Goal: Task Accomplishment & Management: Manage account settings

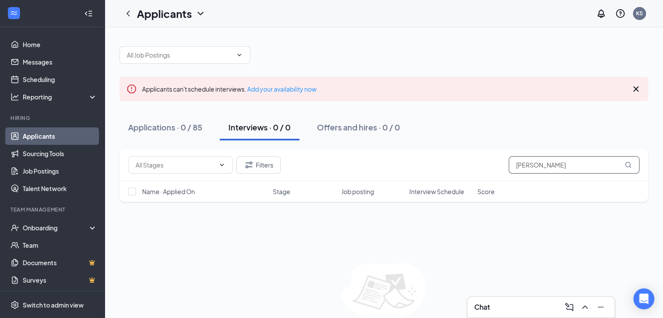
click at [563, 169] on input "[PERSON_NAME]" at bounding box center [574, 164] width 131 height 17
type input "m"
type input "[PERSON_NAME]"
click at [148, 129] on div "Applications · 1 / 85" at bounding box center [163, 127] width 71 height 11
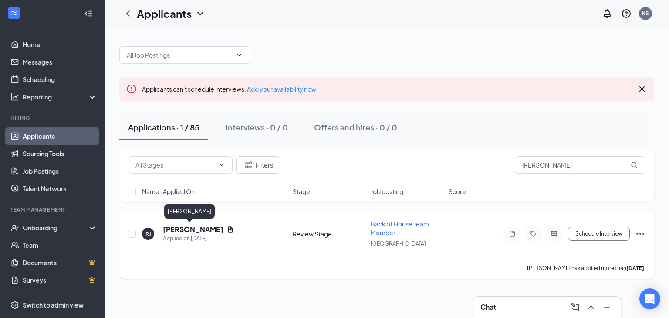
click at [182, 228] on h5 "[PERSON_NAME]" at bounding box center [193, 229] width 61 height 10
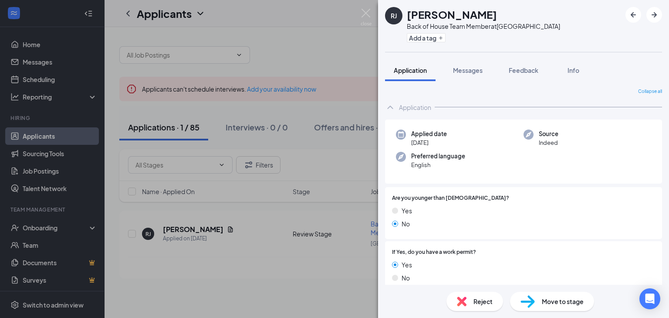
click at [201, 229] on div "[PERSON_NAME] [PERSON_NAME] Back of House Team Member at [GEOGRAPHIC_DATA] Add …" at bounding box center [334, 159] width 669 height 318
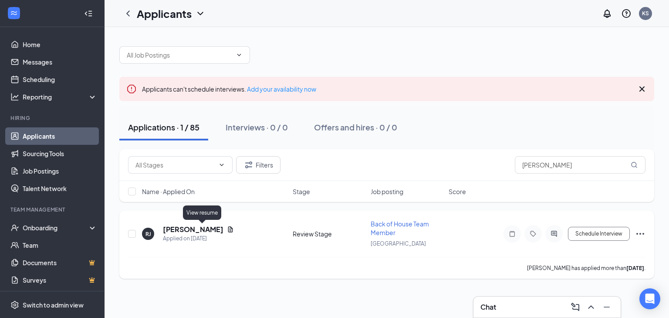
click at [228, 228] on icon "Document" at bounding box center [230, 229] width 5 height 6
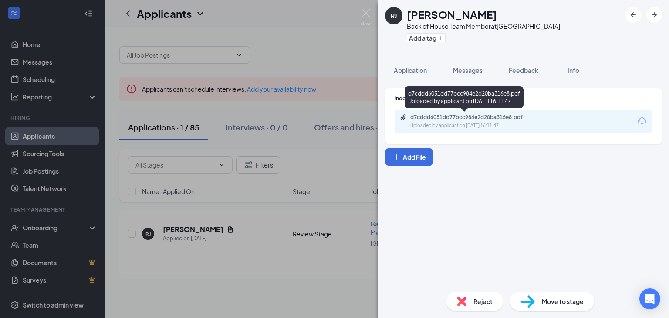
click at [530, 123] on div "Uploaded by applicant on [DATE] 16:11:47" at bounding box center [476, 125] width 131 height 7
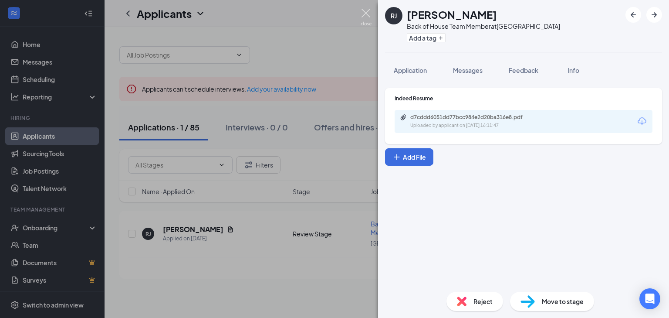
click at [368, 14] on img at bounding box center [366, 17] width 11 height 17
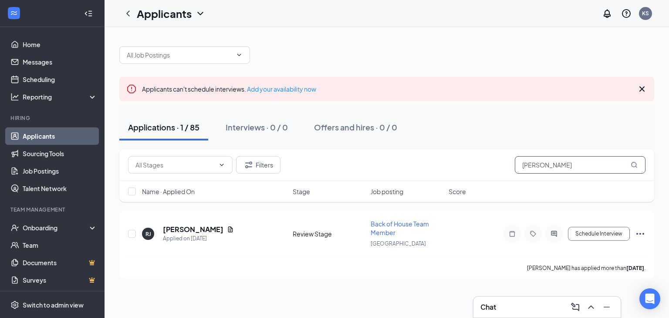
click at [573, 169] on input "[PERSON_NAME]" at bounding box center [580, 164] width 131 height 17
type input "r"
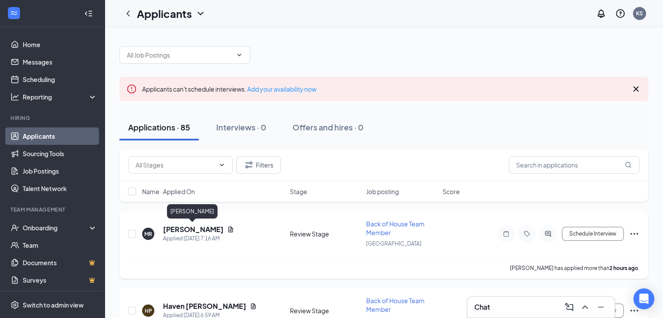
click at [208, 227] on h5 "[PERSON_NAME]" at bounding box center [193, 229] width 61 height 10
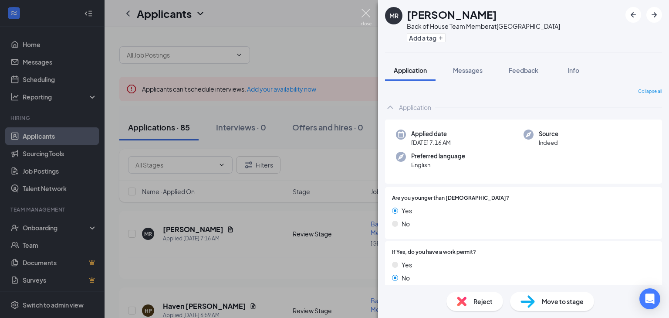
click at [366, 13] on img at bounding box center [366, 17] width 11 height 17
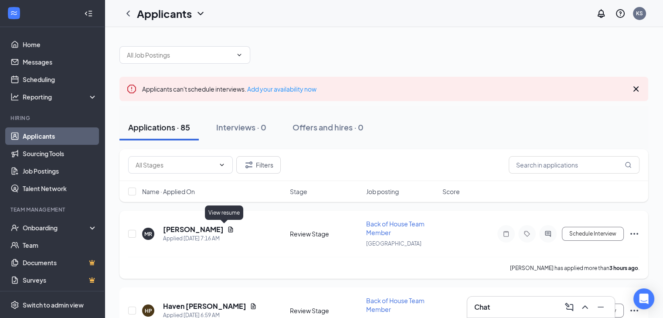
click at [227, 228] on icon "Document" at bounding box center [230, 229] width 7 height 7
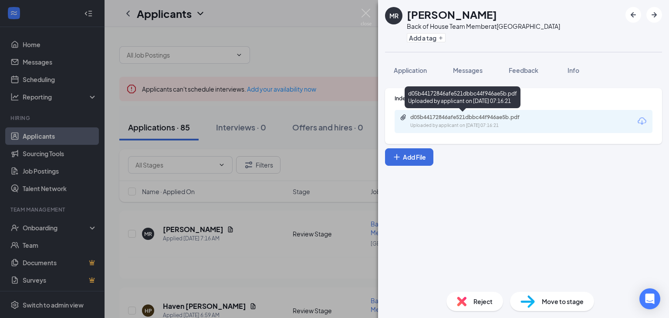
click at [485, 119] on div "d05b44172846afe521dbbc44f946ae5b.pdf" at bounding box center [472, 117] width 122 height 7
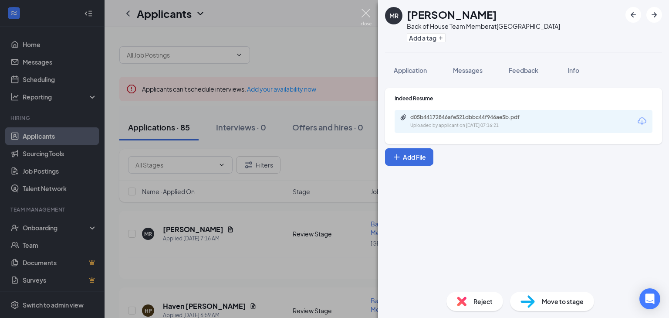
click at [365, 14] on img at bounding box center [366, 17] width 11 height 17
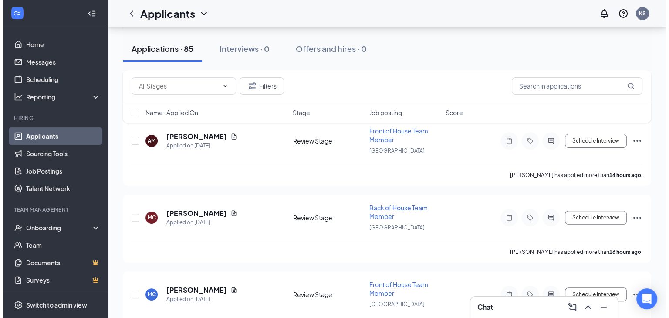
scroll to position [247, 0]
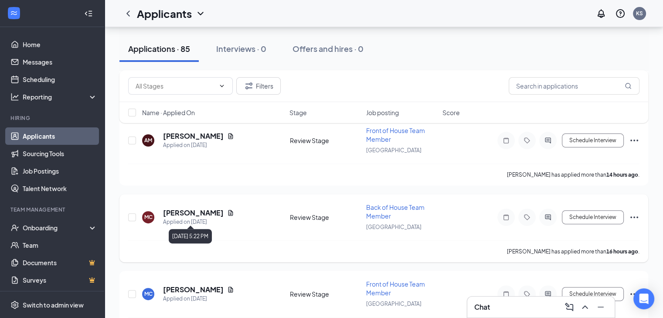
click at [198, 217] on div "Applied on [DATE]" at bounding box center [198, 221] width 71 height 9
click at [199, 234] on div "[DATE] 5:22 PM" at bounding box center [190, 236] width 43 height 14
click at [196, 212] on h5 "[PERSON_NAME]" at bounding box center [193, 213] width 61 height 10
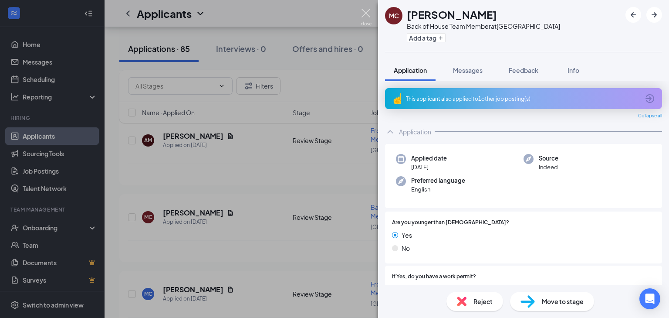
click at [366, 11] on img at bounding box center [366, 17] width 11 height 17
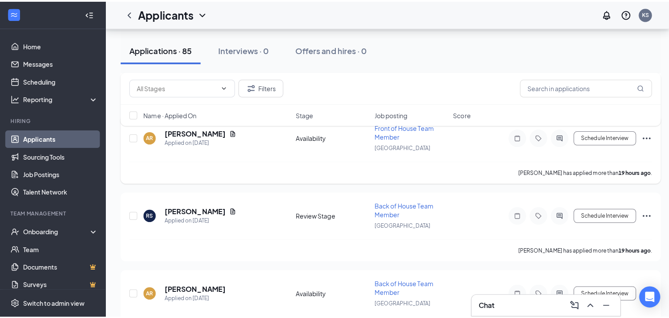
scroll to position [482, 0]
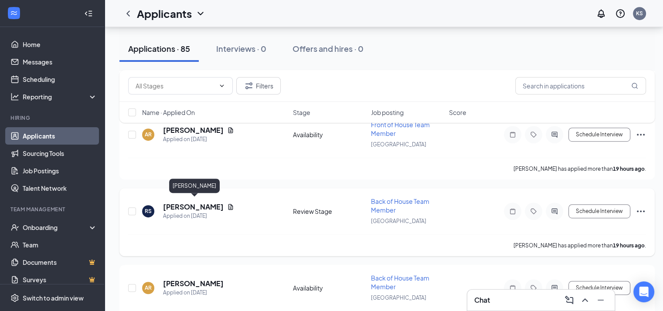
click at [194, 204] on h5 "[PERSON_NAME]" at bounding box center [193, 207] width 61 height 10
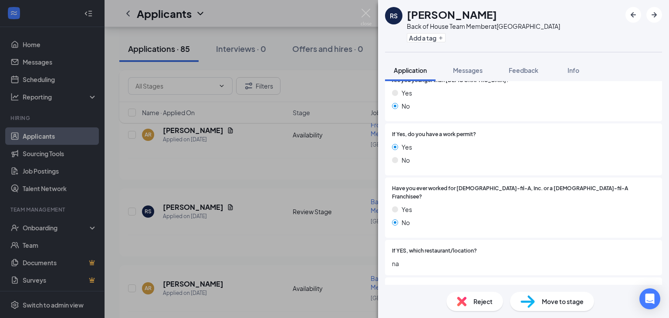
scroll to position [82, 0]
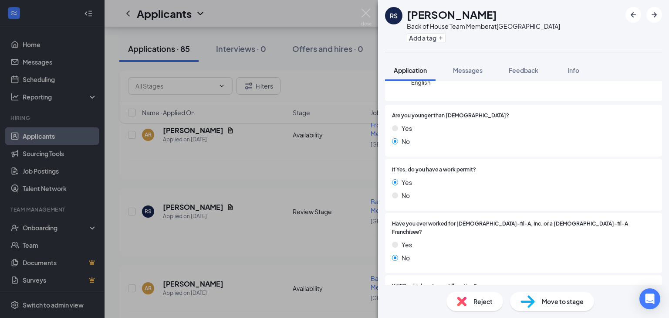
click at [253, 211] on div "[PERSON_NAME] [PERSON_NAME] Back of House Team Member at [GEOGRAPHIC_DATA] Add …" at bounding box center [334, 159] width 669 height 318
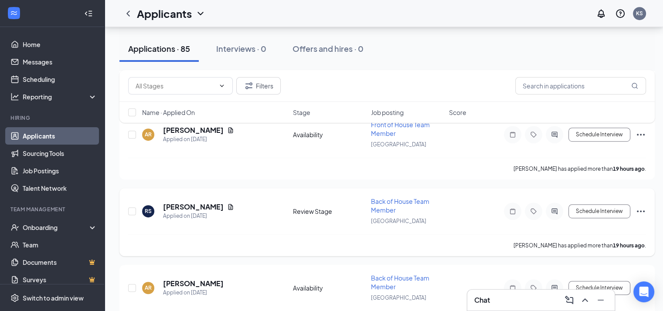
click at [234, 204] on icon "Document" at bounding box center [230, 207] width 7 height 7
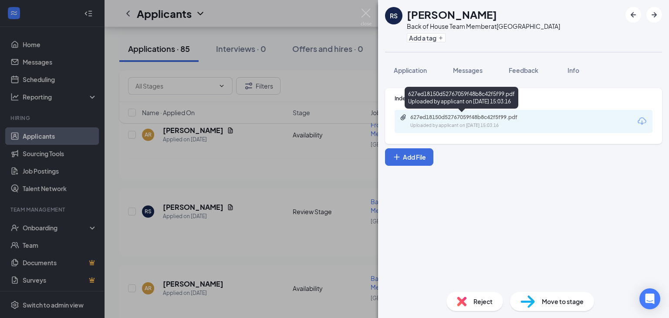
click at [488, 125] on div "Uploaded by applicant on [DATE] 15:03:16" at bounding box center [476, 125] width 131 height 7
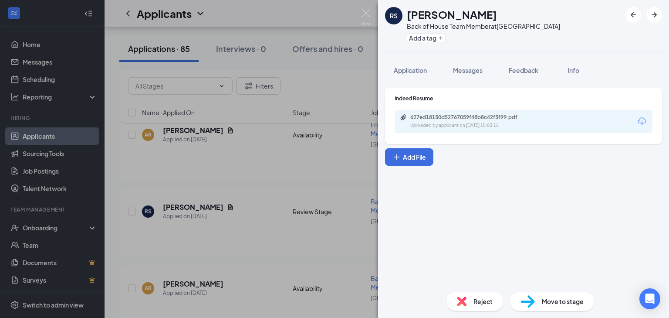
click at [261, 215] on div "[PERSON_NAME] [PERSON_NAME] Back of House Team Member at [GEOGRAPHIC_DATA] Add …" at bounding box center [334, 159] width 669 height 318
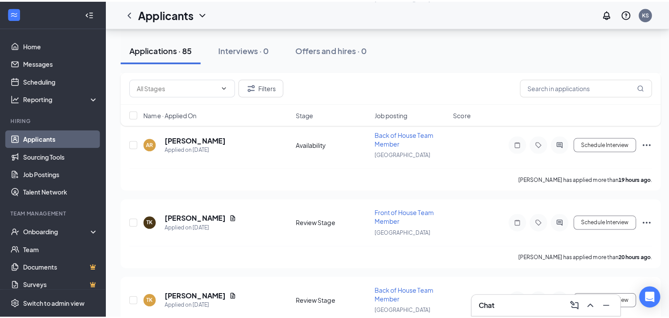
scroll to position [635, 0]
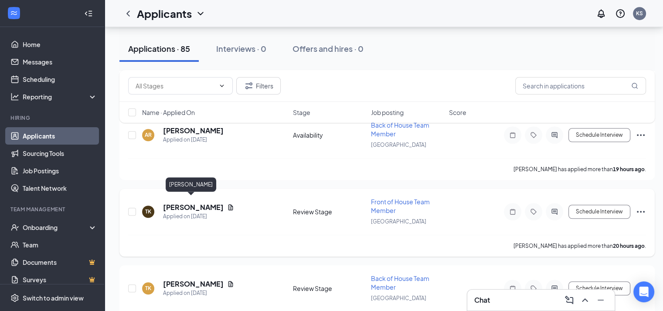
click at [192, 203] on h5 "[PERSON_NAME]" at bounding box center [193, 208] width 61 height 10
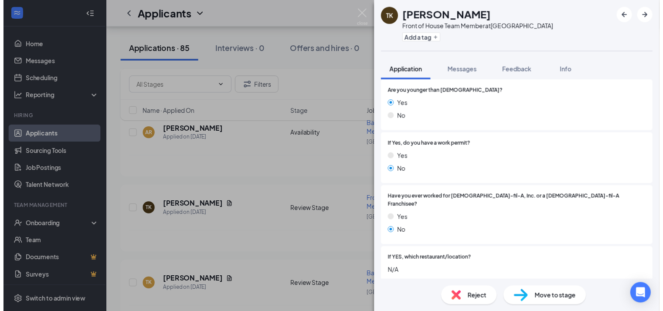
scroll to position [111, 0]
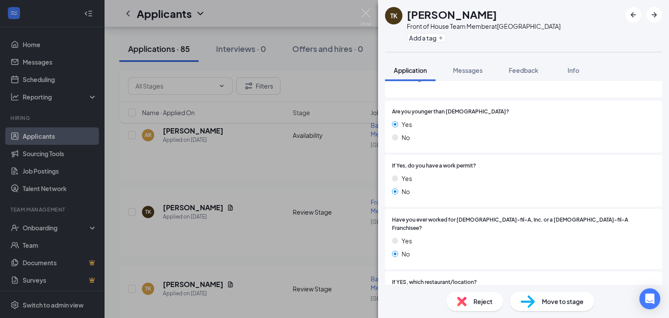
click at [213, 203] on div "TK [PERSON_NAME] Front of House Team Member at [GEOGRAPHIC_DATA] Add a tag Appl…" at bounding box center [334, 159] width 669 height 318
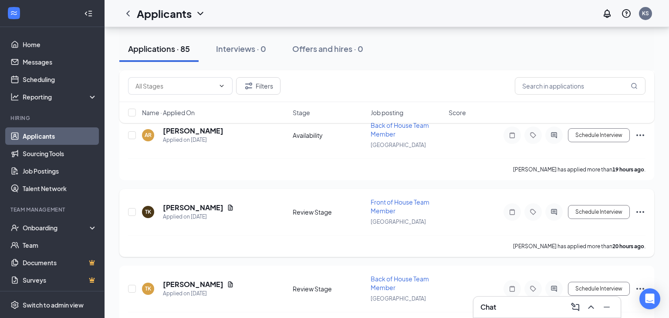
click at [228, 204] on icon "Document" at bounding box center [230, 207] width 5 height 6
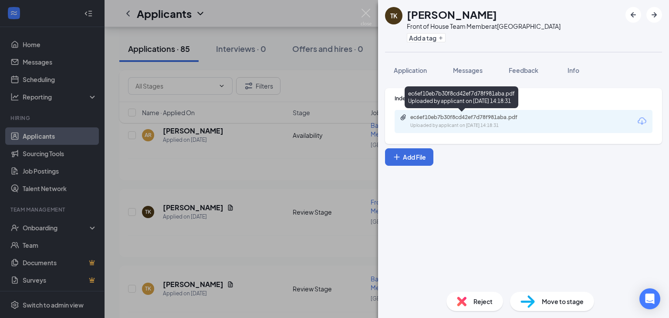
click at [516, 120] on div "ec6ef10eb7b30f8cd42ef7d78f981aba.pdf" at bounding box center [472, 117] width 122 height 7
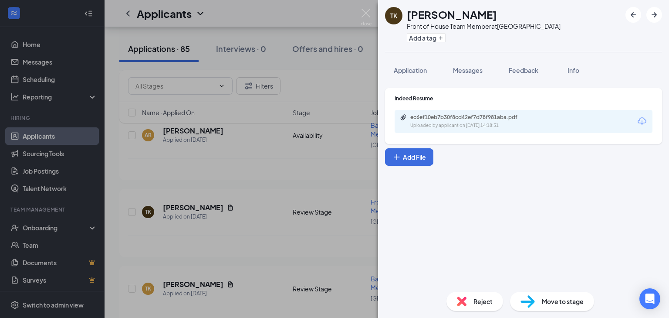
click at [281, 177] on div "TK [PERSON_NAME] Front of House Team Member at [GEOGRAPHIC_DATA] Add a tag Appl…" at bounding box center [334, 159] width 669 height 318
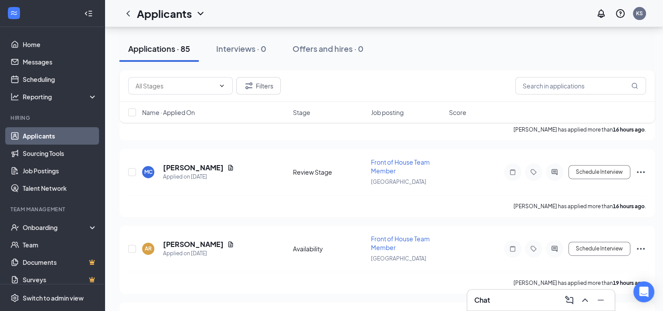
scroll to position [200, 7]
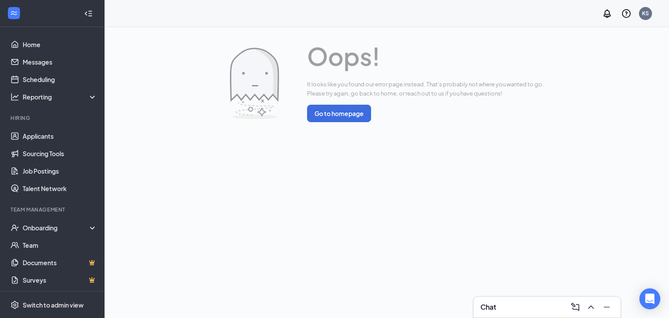
click at [334, 114] on button "Go to homepage" at bounding box center [339, 113] width 64 height 17
